Goal: Task Accomplishment & Management: Complete application form

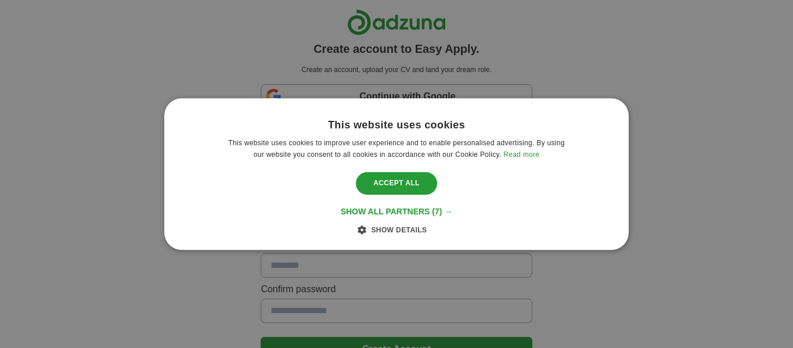
click at [484, 91] on div "This website uses cookies This website uses cookies to improve user experience …" at bounding box center [396, 174] width 793 height 348
click at [329, 219] on div "This website uses cookies This website uses cookies to improve user experience …" at bounding box center [396, 174] width 793 height 348
click at [344, 92] on div "This website uses cookies This website uses cookies to improve user experience …" at bounding box center [396, 174] width 793 height 348
click at [735, 51] on div "This website uses cookies This website uses cookies to improve user experience …" at bounding box center [396, 174] width 793 height 348
click at [395, 186] on div "Accept all" at bounding box center [396, 183] width 81 height 22
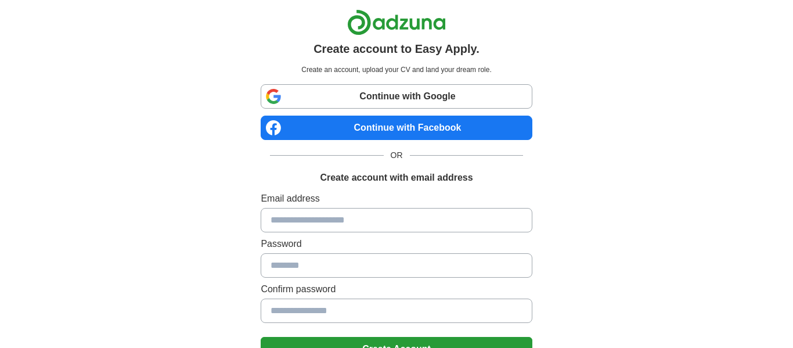
click at [388, 102] on link "Continue with Google" at bounding box center [396, 96] width 271 height 24
